Goal: Task Accomplishment & Management: Use online tool/utility

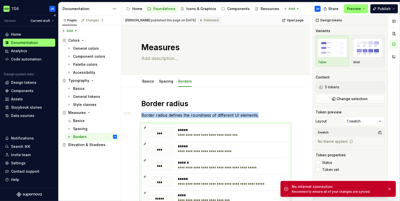
scroll to position [28, 0]
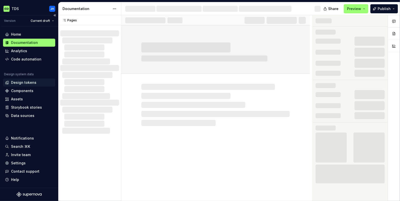
click at [24, 83] on div "Design tokens" at bounding box center [23, 82] width 25 height 5
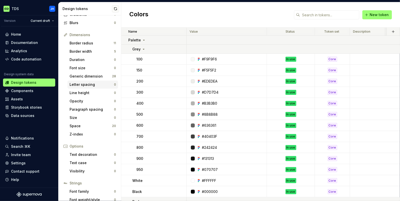
scroll to position [74, 0]
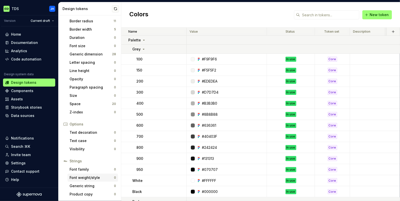
click at [102, 176] on div "Font weight/style" at bounding box center [92, 177] width 44 height 5
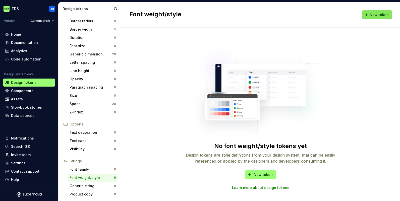
click at [377, 15] on span "New token" at bounding box center [378, 14] width 19 height 5
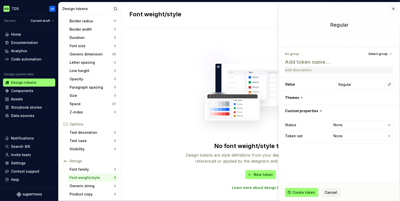
type textarea "*"
type textarea "D"
type textarea "*"
type textarea "De"
type textarea "*"
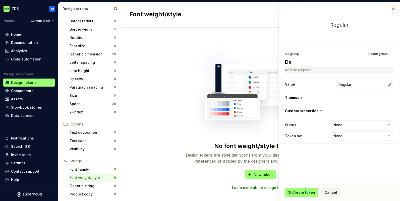
type textarea "Def"
type textarea "*"
type textarea "Defa"
type textarea "*"
type textarea "Defau"
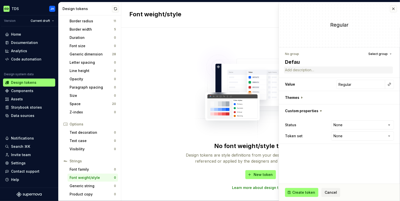
type textarea "*"
type textarea "Defaul"
type textarea "*"
type textarea "Default"
click at [350, 125] on html "**********" at bounding box center [200, 100] width 400 height 201
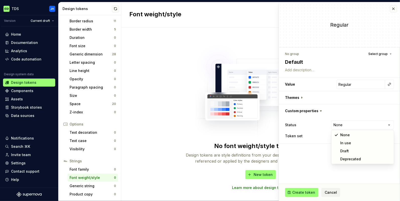
select select "**********"
type textarea "*"
click at [356, 135] on html "**********" at bounding box center [200, 100] width 400 height 201
select select "**********"
click at [376, 84] on input "Regular" at bounding box center [360, 84] width 49 height 9
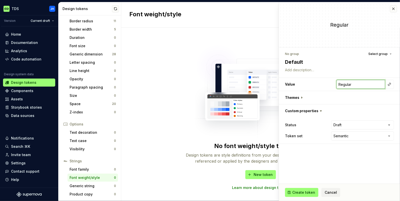
type textarea "*"
type input "Regula"
type textarea "*"
type input "Regul"
type textarea "*"
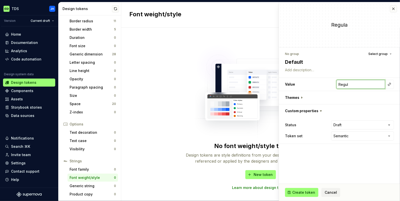
type input "Regu"
type textarea "*"
type input "Reg"
type textarea "*"
type input "Re"
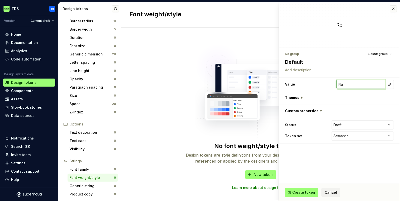
type textarea "*"
type input "R"
type textarea "*"
type input "4"
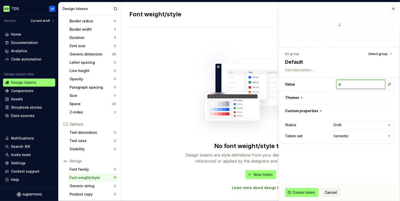
type textarea "*"
type input "40"
type textarea "*"
type input "400"
click at [392, 84] on button "button" at bounding box center [389, 84] width 7 height 7
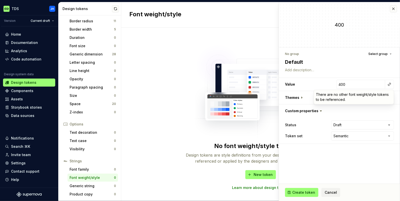
click at [357, 108] on html "**********" at bounding box center [200, 100] width 400 height 201
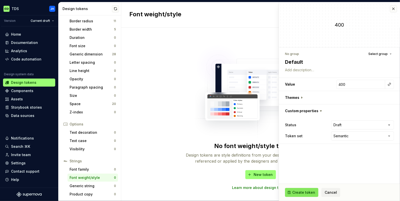
click at [302, 191] on span "Create token" at bounding box center [303, 192] width 23 height 5
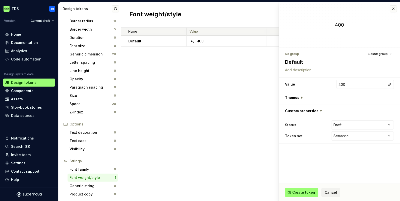
type textarea "*"
type input "Regular"
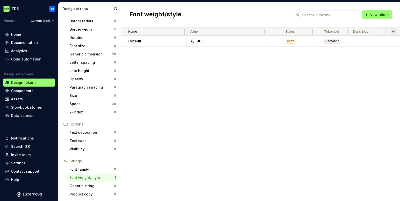
click at [394, 31] on button "button" at bounding box center [392, 31] width 7 height 7
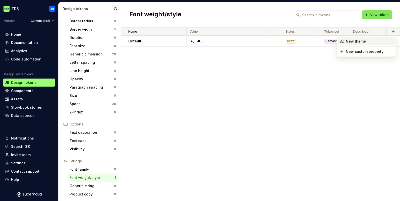
click at [382, 16] on span "New token" at bounding box center [378, 14] width 19 height 5
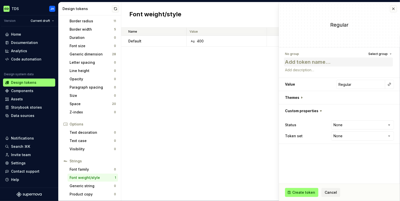
type textarea "*"
type textarea "B"
type textarea "*"
type textarea "Bp"
type textarea "*"
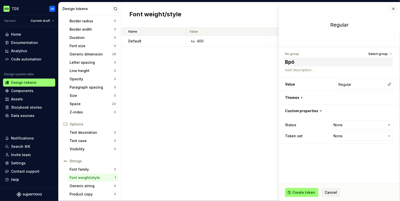
type textarea "Bpöd"
type textarea "*"
type textarea "Bpö"
type textarea "*"
type textarea "Bp"
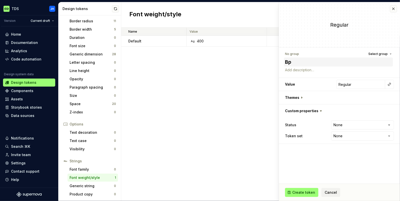
type textarea "*"
type textarea "B"
type textarea "*"
type textarea "Bo"
type textarea "*"
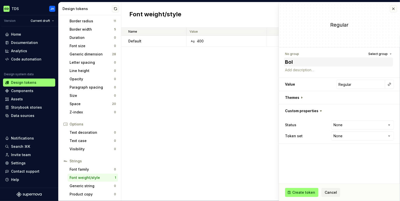
type textarea "Bold"
type textarea "*"
type textarea "Bold"
click at [364, 84] on input "Regular" at bounding box center [360, 84] width 49 height 9
type textarea "*"
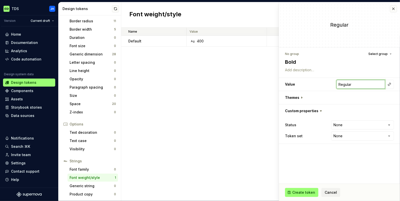
type input "Regula"
type textarea "*"
type input "Regul"
type textarea "*"
type input "Regu"
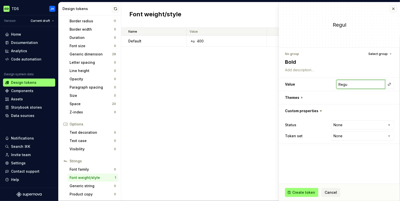
type textarea "*"
type input "Reg"
type textarea "*"
type input "Re"
type textarea "*"
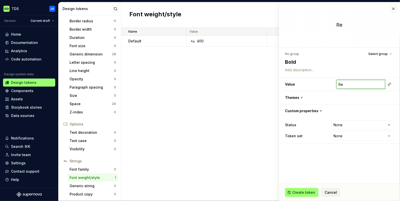
type input "Re7"
type textarea "*"
type input "Re70"
type textarea "*"
type input "Re700"
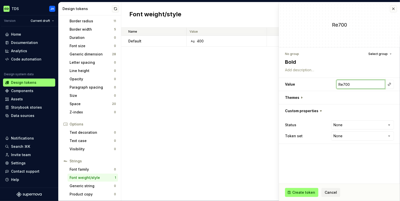
type textarea "*"
type input "Re70"
type textarea "*"
type input "Re7"
type textarea "*"
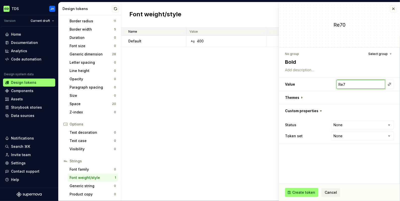
type input "Re"
type textarea "*"
type input "R"
type textarea "*"
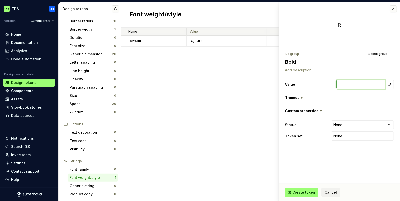
type input "7"
type textarea "*"
type input "70"
type textarea "*"
type input "700"
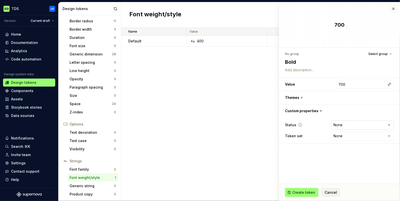
type textarea "*"
click at [373, 125] on html "**********" at bounding box center [200, 100] width 400 height 201
select select "**********"
type textarea "*"
click at [356, 136] on html "**********" at bounding box center [200, 100] width 400 height 201
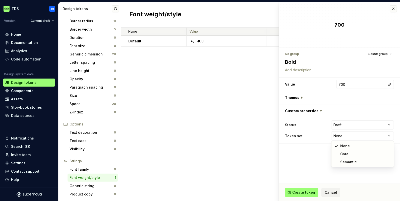
select select "**********"
click at [312, 191] on span "Create token" at bounding box center [303, 192] width 23 height 5
type textarea "*"
type input "Regular"
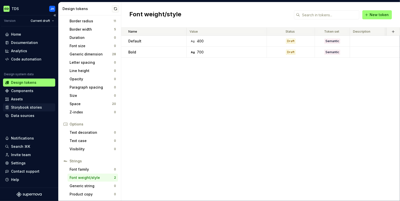
click at [26, 109] on div "Storybook stories" at bounding box center [26, 107] width 31 height 5
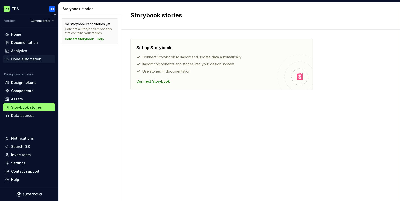
click at [26, 59] on div "Code automation" at bounding box center [26, 59] width 30 height 5
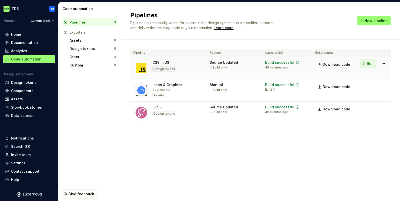
click at [370, 65] on span "Run" at bounding box center [370, 63] width 7 height 5
click at [385, 63] on html "TDS JH Version Current draft Home Documentation Analytics Code automation Desig…" at bounding box center [200, 100] width 400 height 201
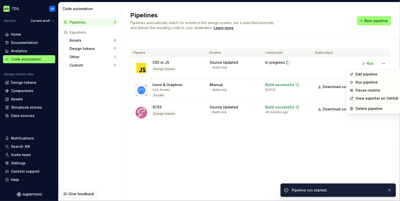
click at [341, 136] on html "TDS JH Version Current draft Home Documentation Analytics Code automation Desig…" at bounding box center [200, 100] width 400 height 201
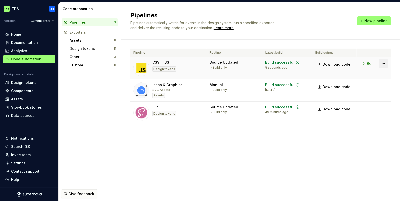
click at [382, 63] on html "TDS JH Version Current draft Home Documentation Analytics Code automation Desig…" at bounding box center [200, 100] width 400 height 201
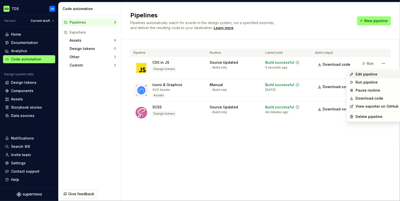
click at [371, 74] on div "Edit pipeline" at bounding box center [376, 74] width 43 height 5
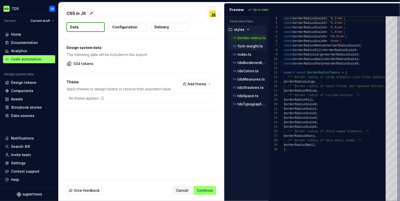
click at [249, 47] on p "font-weight.ts" at bounding box center [249, 46] width 25 height 4
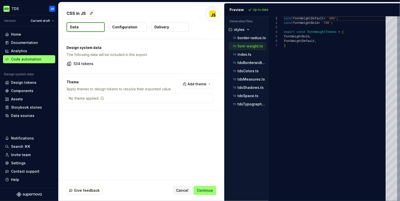
scroll to position [27, 0]
click at [245, 104] on p "tdsTypography.ts" at bounding box center [251, 104] width 29 height 4
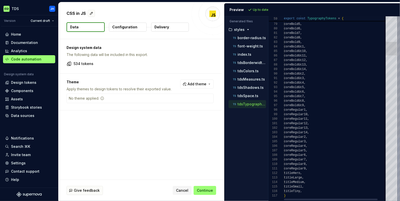
click at [345, 96] on div "77 78 79 80 81 82 83 84 85 86 87 88 89 90 91 92 93 94 95 96 97 98 99 100 101 10…" at bounding box center [333, 108] width 131 height 185
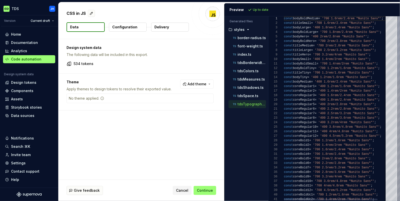
click at [397, 21] on div at bounding box center [398, 48] width 2 height 64
type textarea "**********"
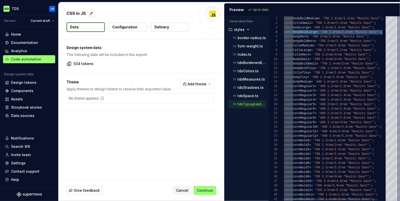
scroll to position [14, 102]
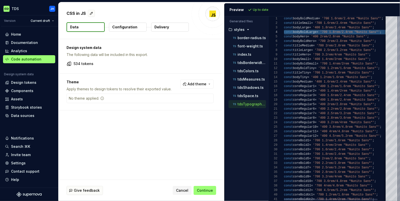
drag, startPoint x: 284, startPoint y: 32, endPoint x: 384, endPoint y: 33, distance: 100.1
